Goal: Task Accomplishment & Management: Use online tool/utility

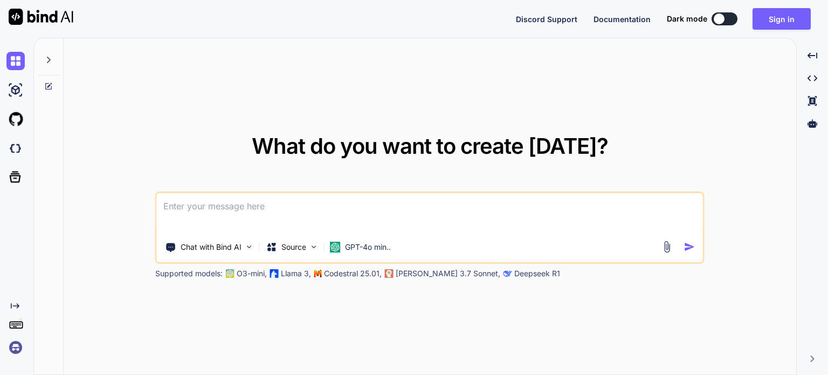
click at [14, 345] on img at bounding box center [15, 347] width 18 height 18
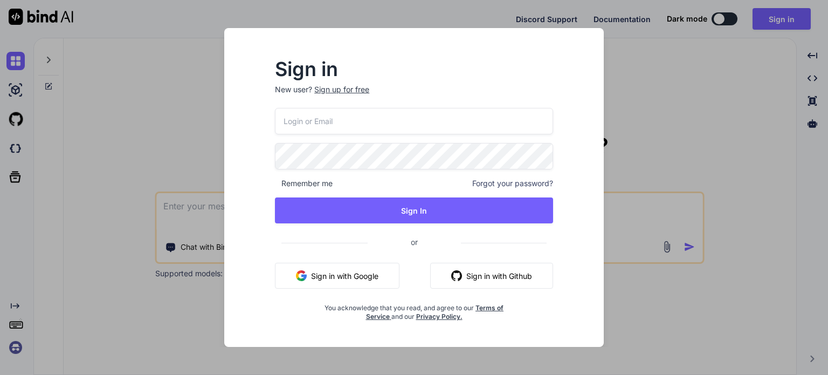
click at [336, 278] on button "Sign in with Google" at bounding box center [337, 275] width 124 height 26
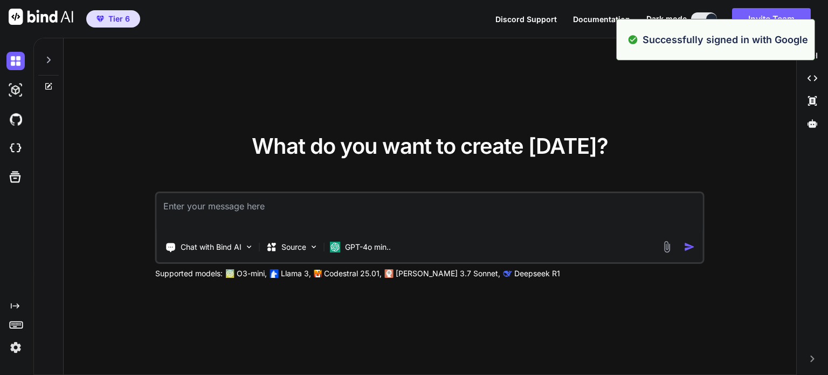
drag, startPoint x: 100, startPoint y: 271, endPoint x: 51, endPoint y: 310, distance: 63.3
click at [101, 271] on div "What do you want to create [DATE]? Chat with Bind AI Source GPT-4o min.. Suppor…" at bounding box center [430, 206] width 732 height 337
click at [23, 346] on img at bounding box center [15, 347] width 18 height 18
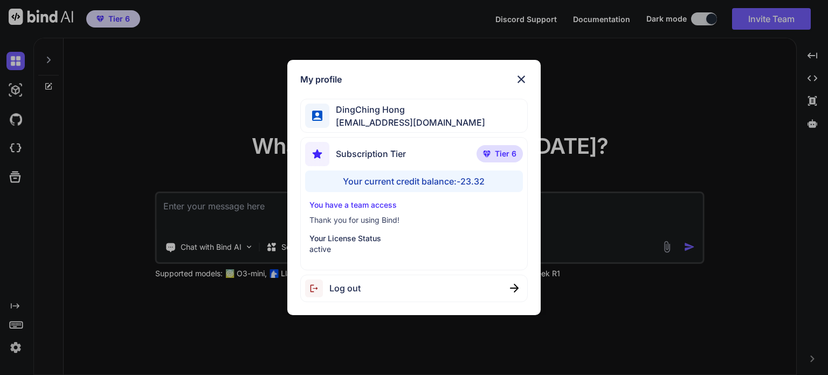
click at [85, 310] on div "My profile DingChing Hong [EMAIL_ADDRESS][DOMAIN_NAME] Subscription Tier Tier 6…" at bounding box center [414, 187] width 828 height 375
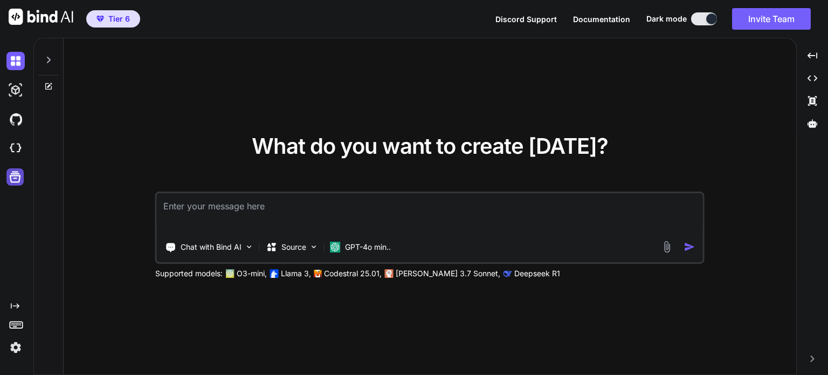
click at [17, 183] on icon at bounding box center [15, 176] width 15 height 15
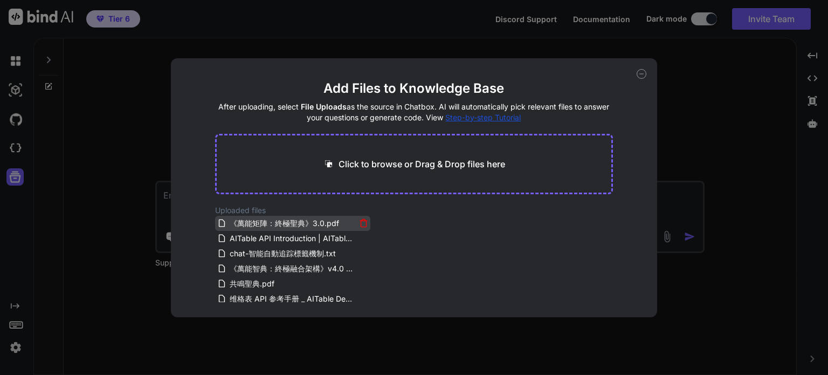
click at [254, 224] on span "《萬能矩陣：終極聖典》3.0.pdf" at bounding box center [285, 223] width 112 height 13
click at [252, 237] on span "AITable API Introduction | AITable Developer Center.pdf" at bounding box center [292, 238] width 127 height 13
click at [222, 224] on icon at bounding box center [221, 222] width 9 height 9
